Goal: Find specific page/section: Find specific page/section

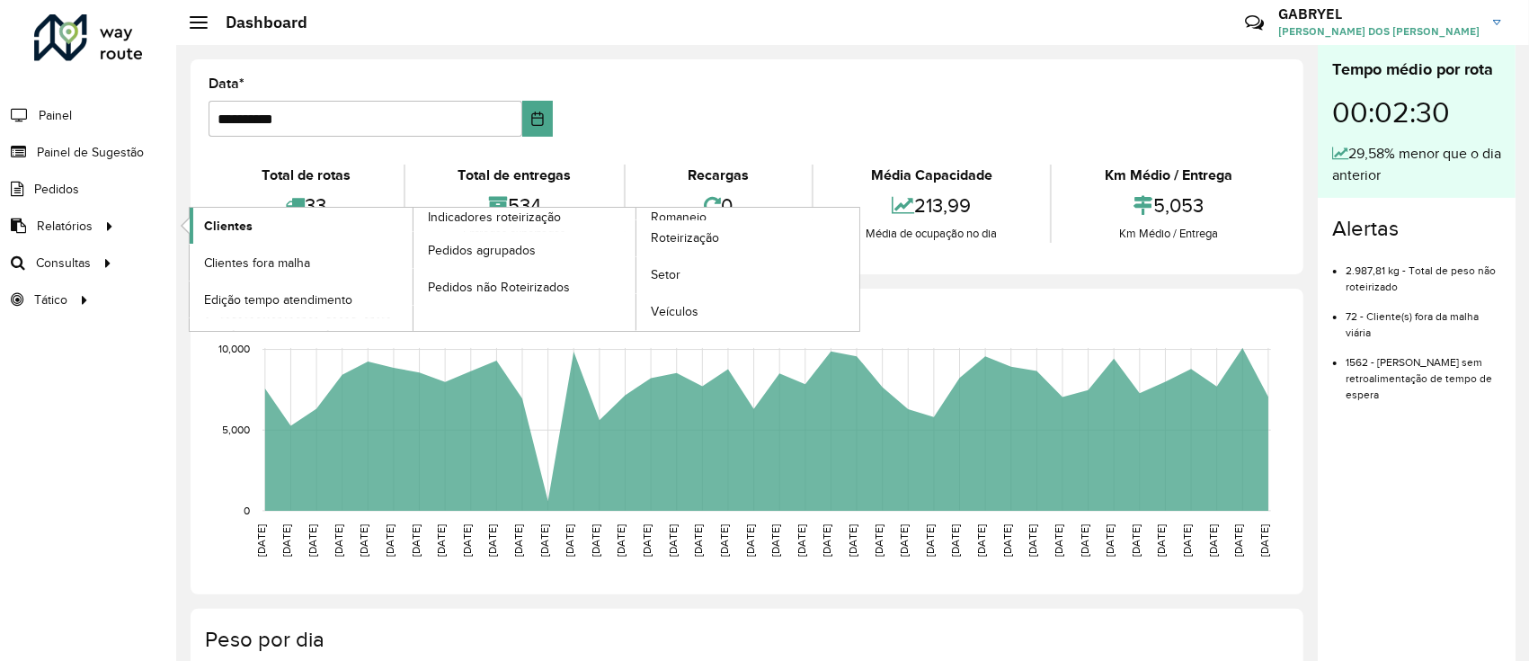
click at [239, 239] on link "Clientes" at bounding box center [301, 226] width 223 height 36
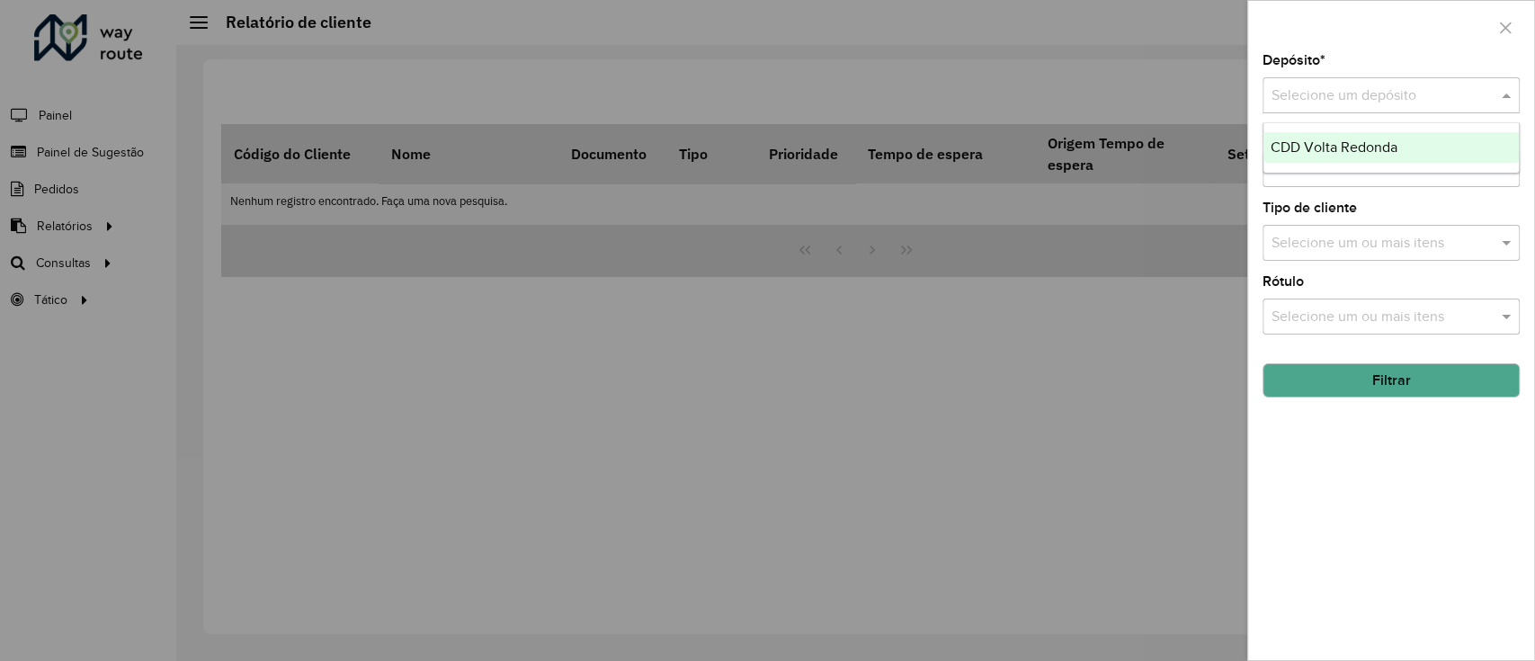
click at [1294, 83] on div "Selecione um depósito" at bounding box center [1390, 95] width 257 height 36
click at [1301, 138] on div "CDD Volta Redonda" at bounding box center [1390, 147] width 255 height 31
click at [1305, 166] on input "text" at bounding box center [1382, 170] width 230 height 22
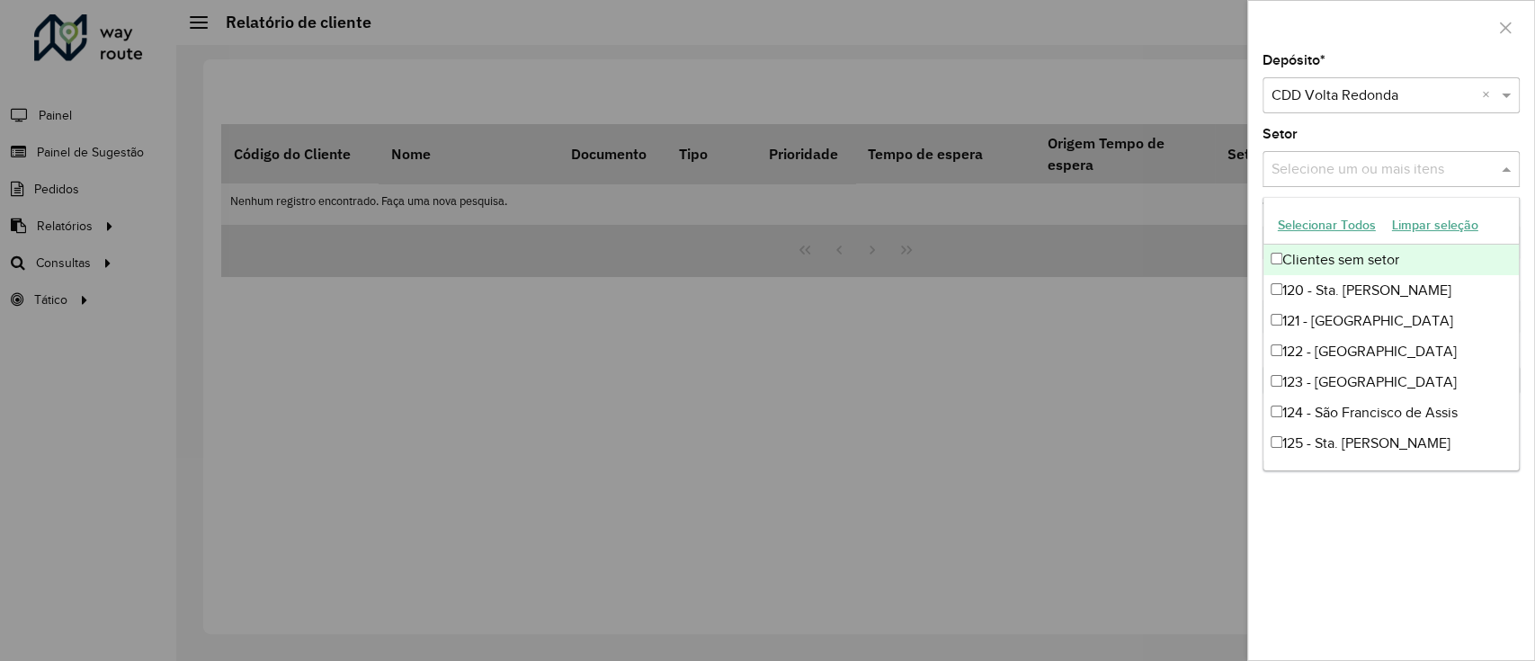
click at [1343, 229] on button "Selecionar Todos" at bounding box center [1326, 225] width 114 height 28
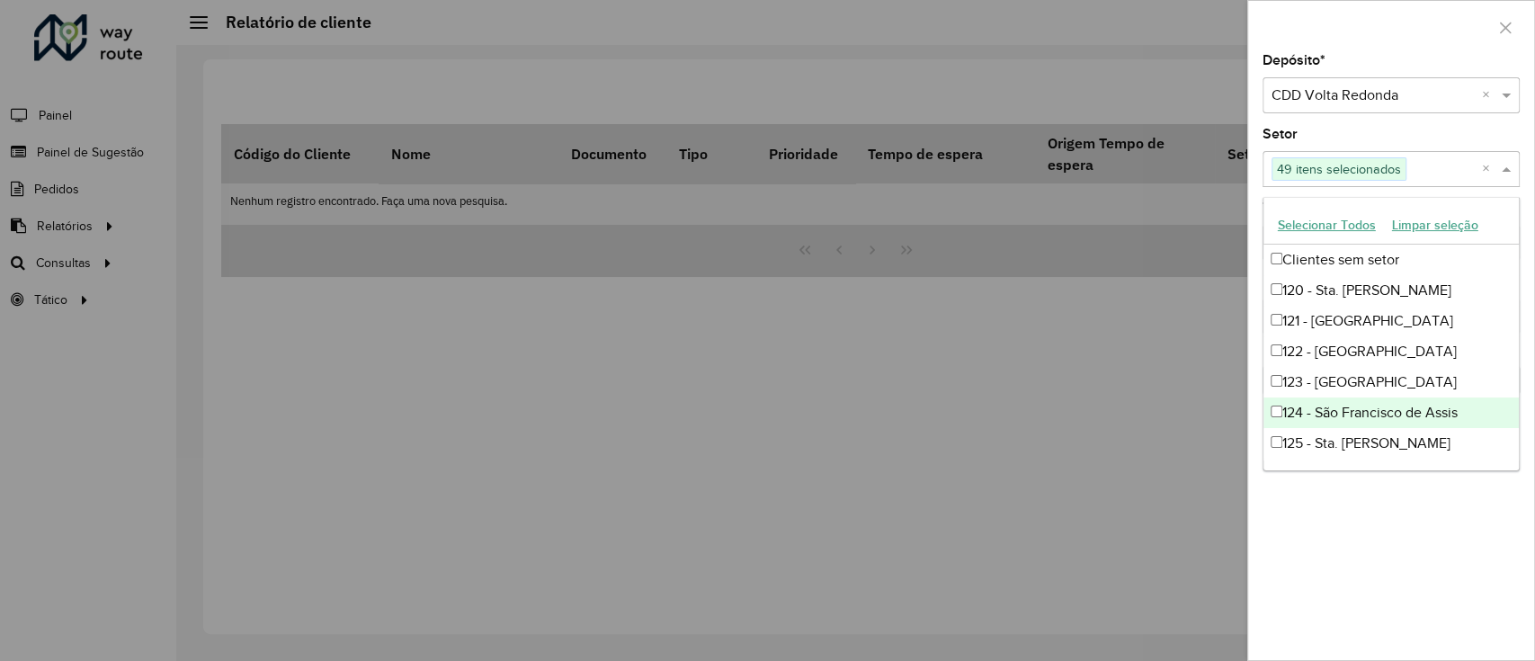
click at [1409, 474] on div "Depósito * Selecione um depósito × CDD Volta Redonda × Setor Selecione um ou ma…" at bounding box center [1391, 357] width 286 height 606
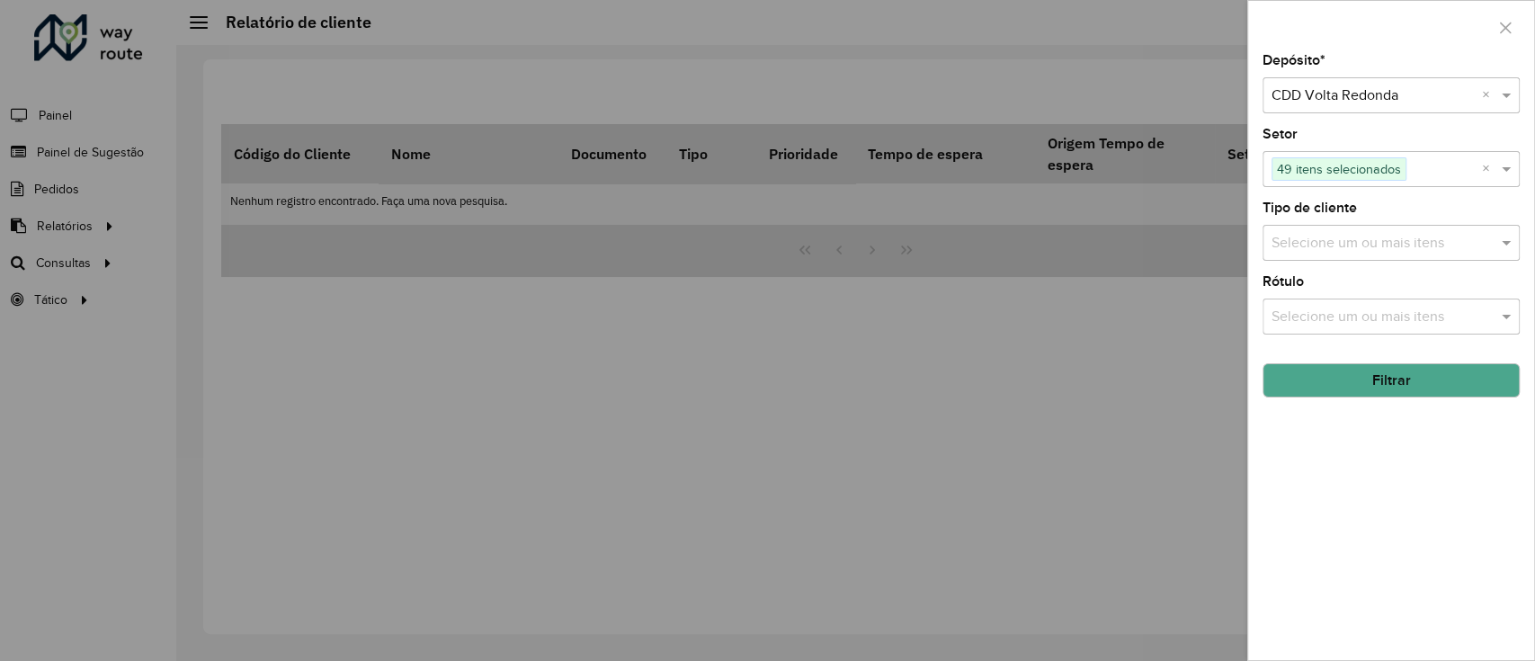
click at [1410, 390] on button "Filtrar" at bounding box center [1390, 380] width 257 height 34
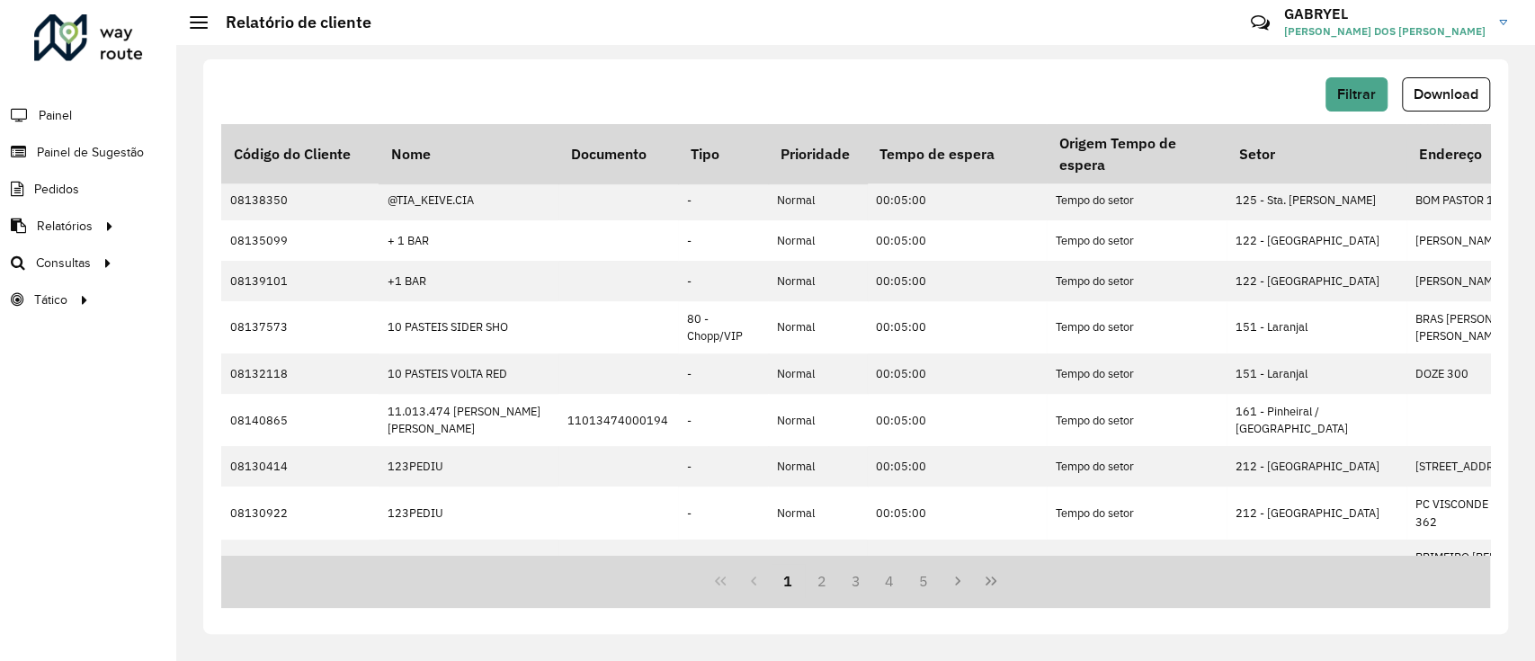
scroll to position [515, 0]
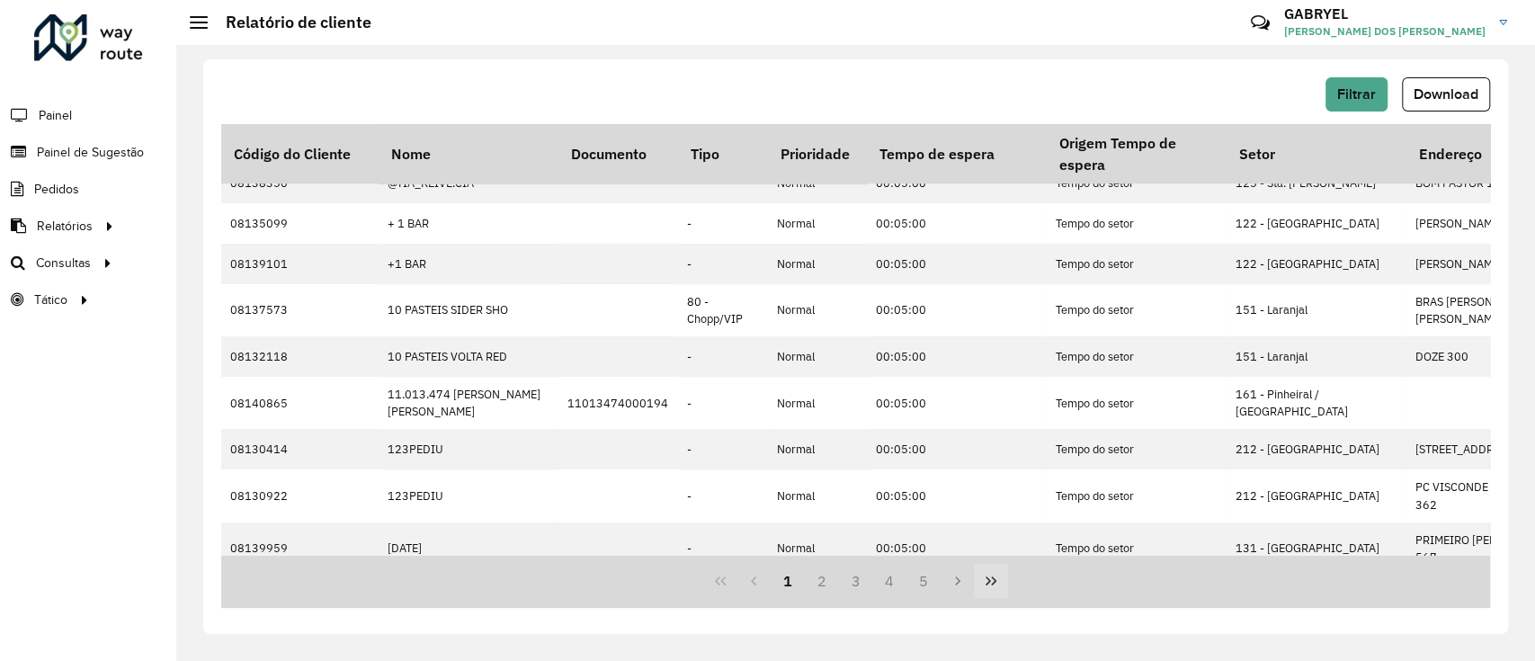
click at [1000, 570] on button "Last Page" at bounding box center [991, 581] width 34 height 34
